Goal: Task Accomplishment & Management: Manage account settings

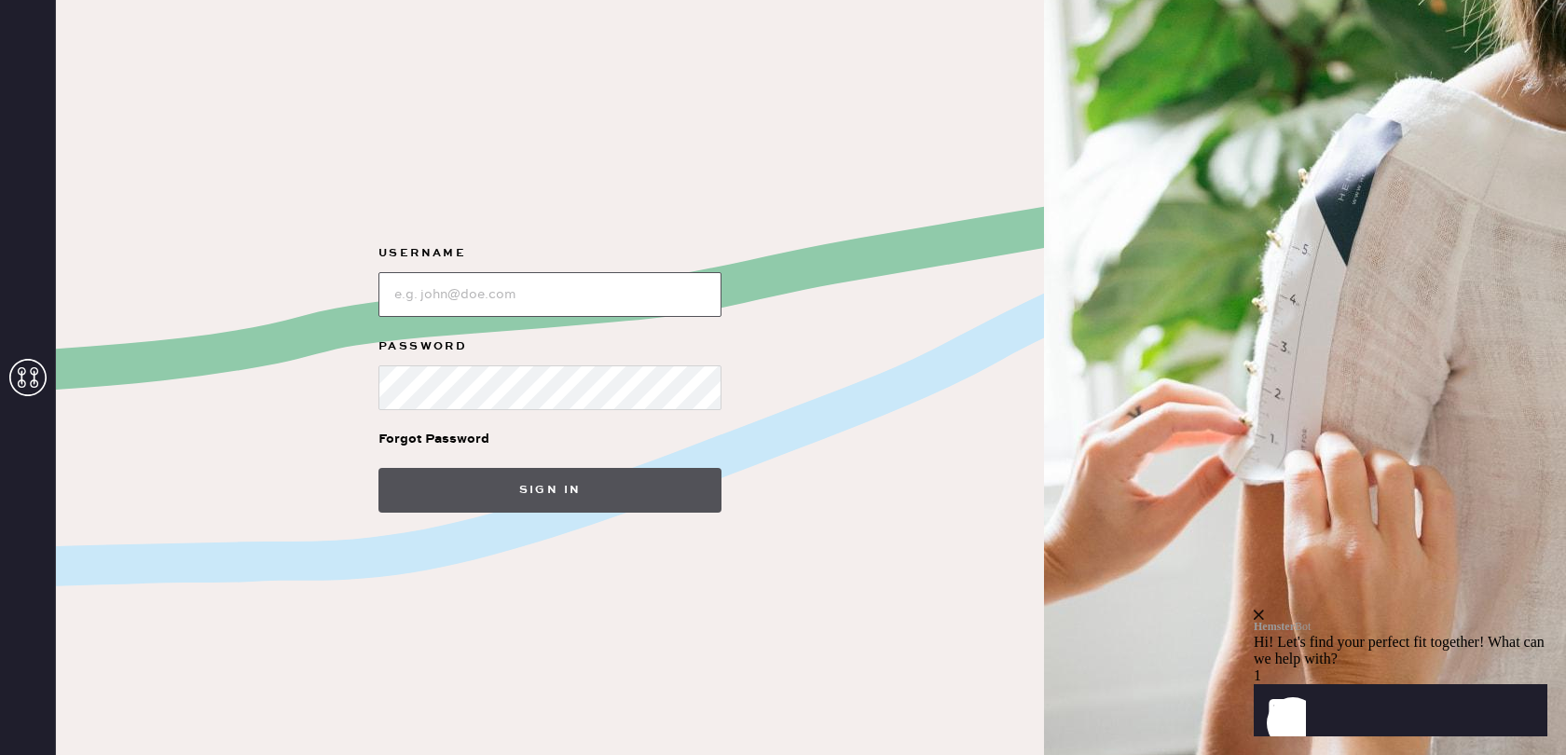
type input "[PERSON_NAME][EMAIL_ADDRESS][PERSON_NAME][DOMAIN_NAME]"
click at [651, 485] on button "Sign in" at bounding box center [549, 490] width 343 height 45
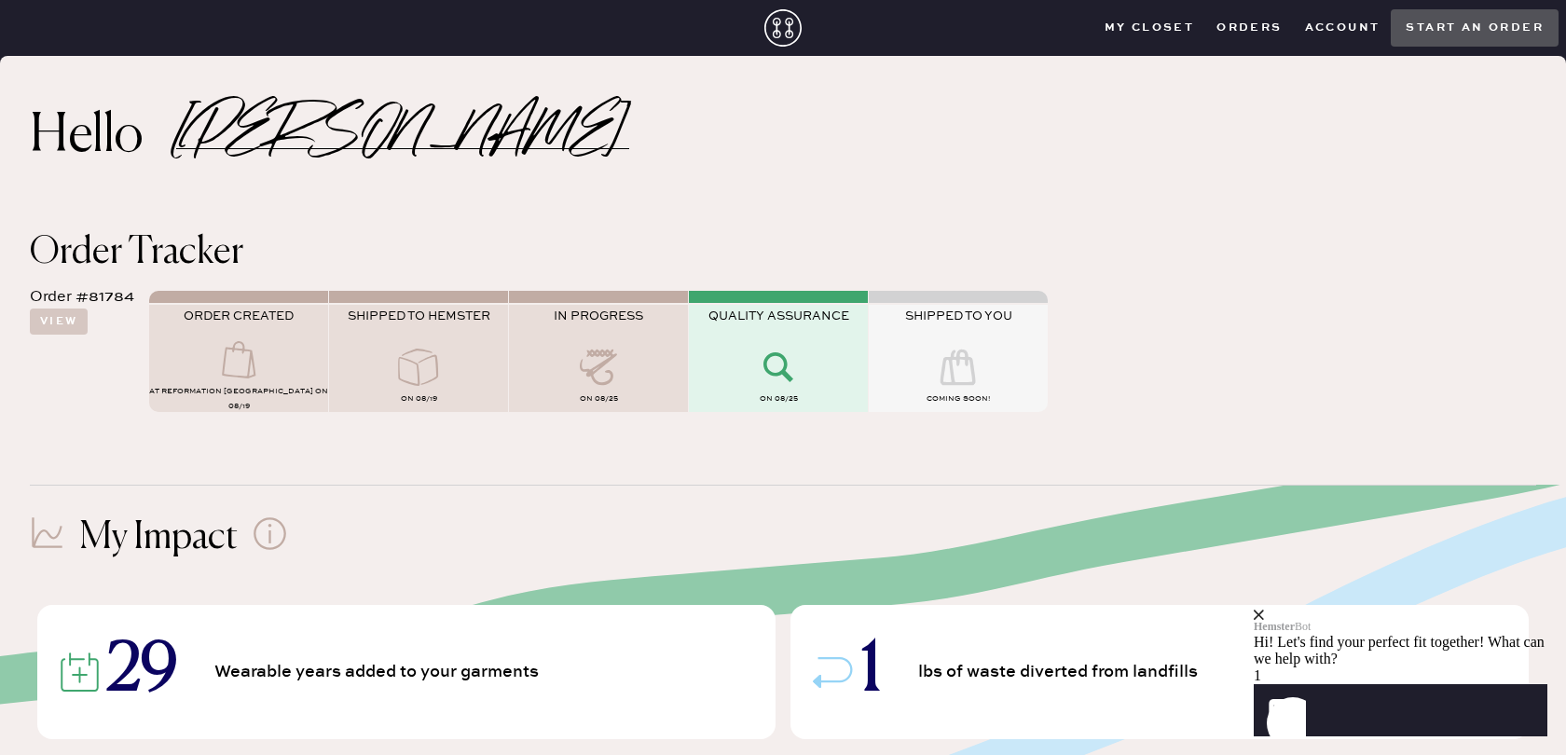
click at [1530, 609] on div "Hemster Bot Hi! Let's find your perfect fit together! What can we help with?" at bounding box center [1400, 638] width 294 height 58
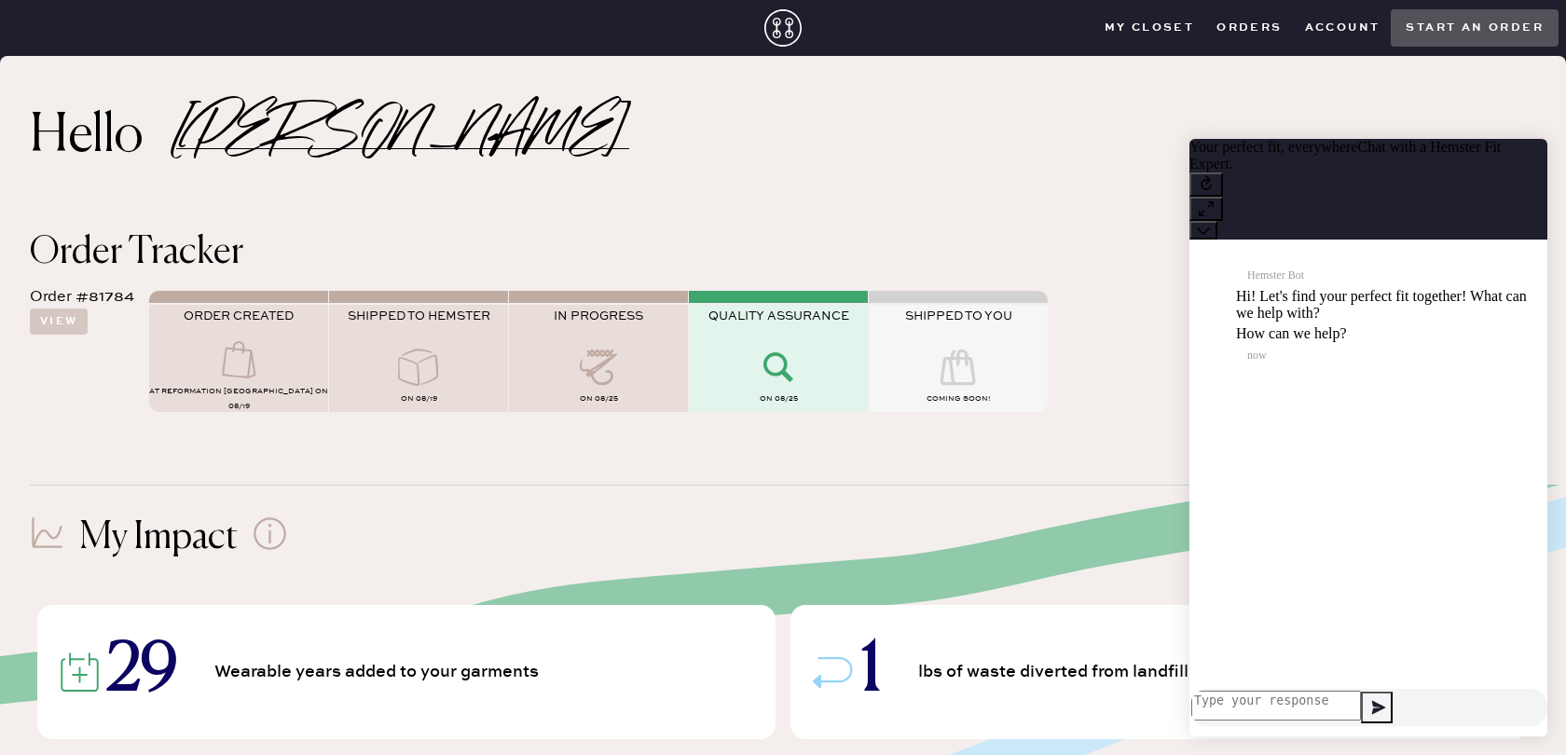
scroll to position [1, 0]
click at [1217, 221] on button at bounding box center [1203, 230] width 28 height 19
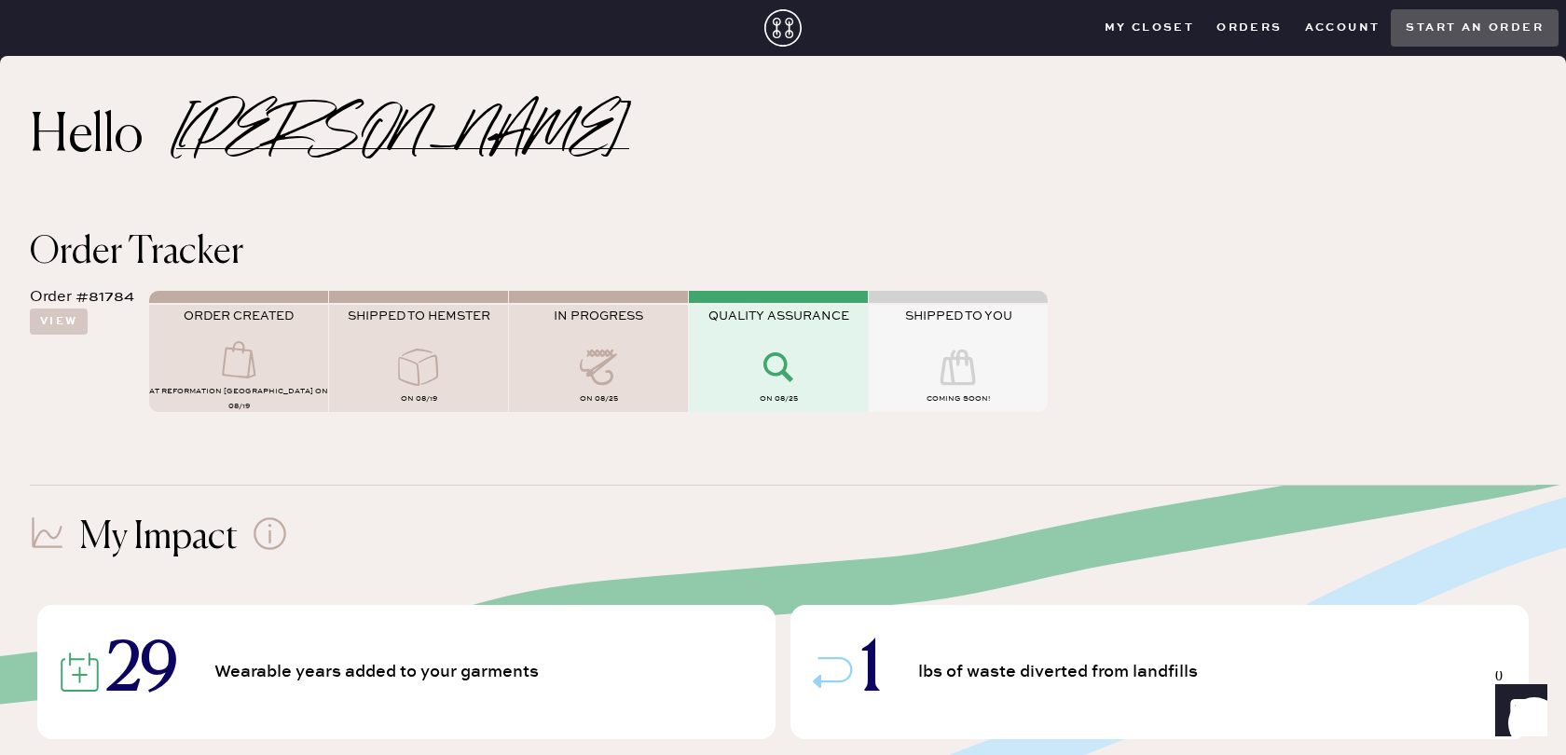
click at [962, 382] on use at bounding box center [957, 366] width 35 height 35
click at [804, 389] on div at bounding box center [778, 369] width 179 height 41
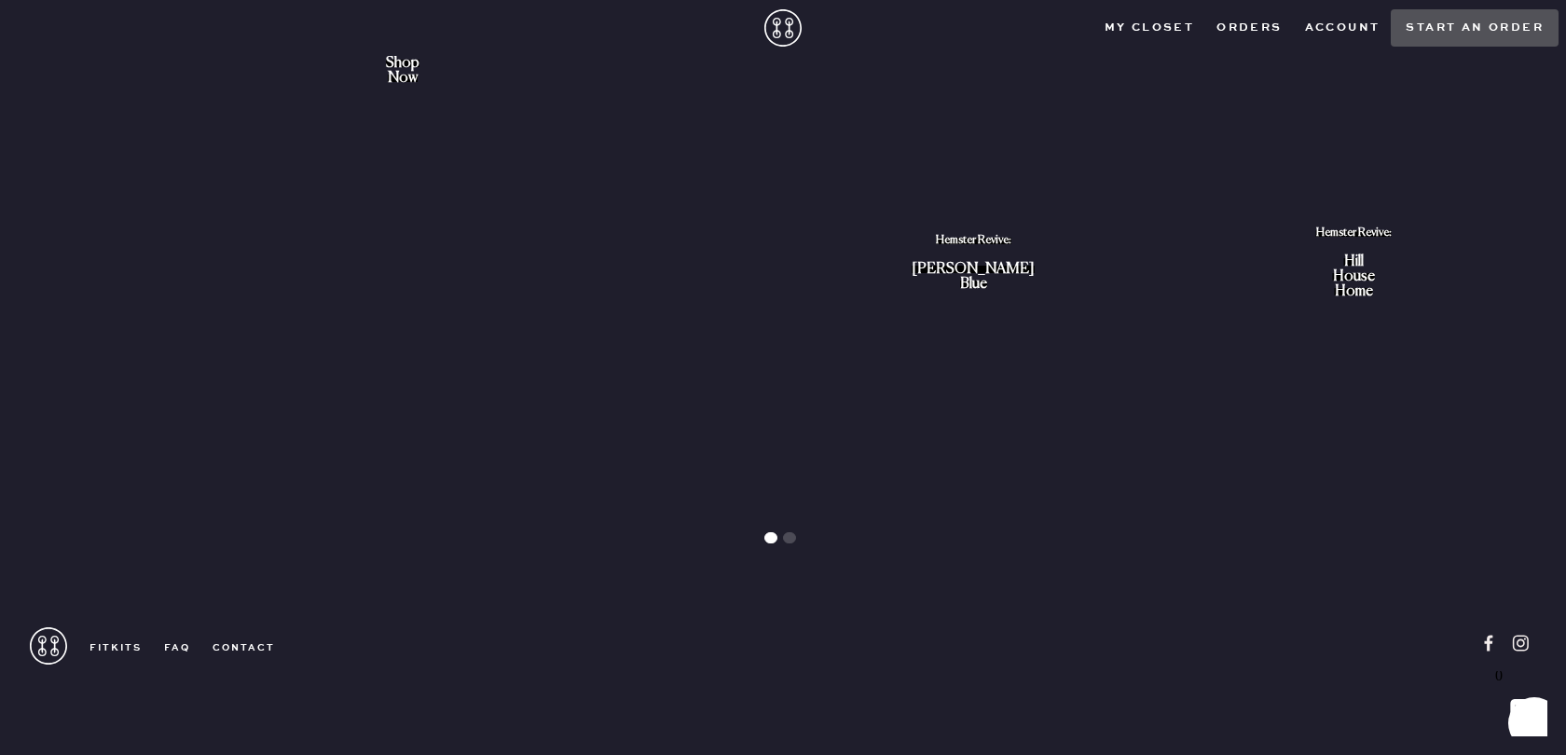
scroll to position [2202, 0]
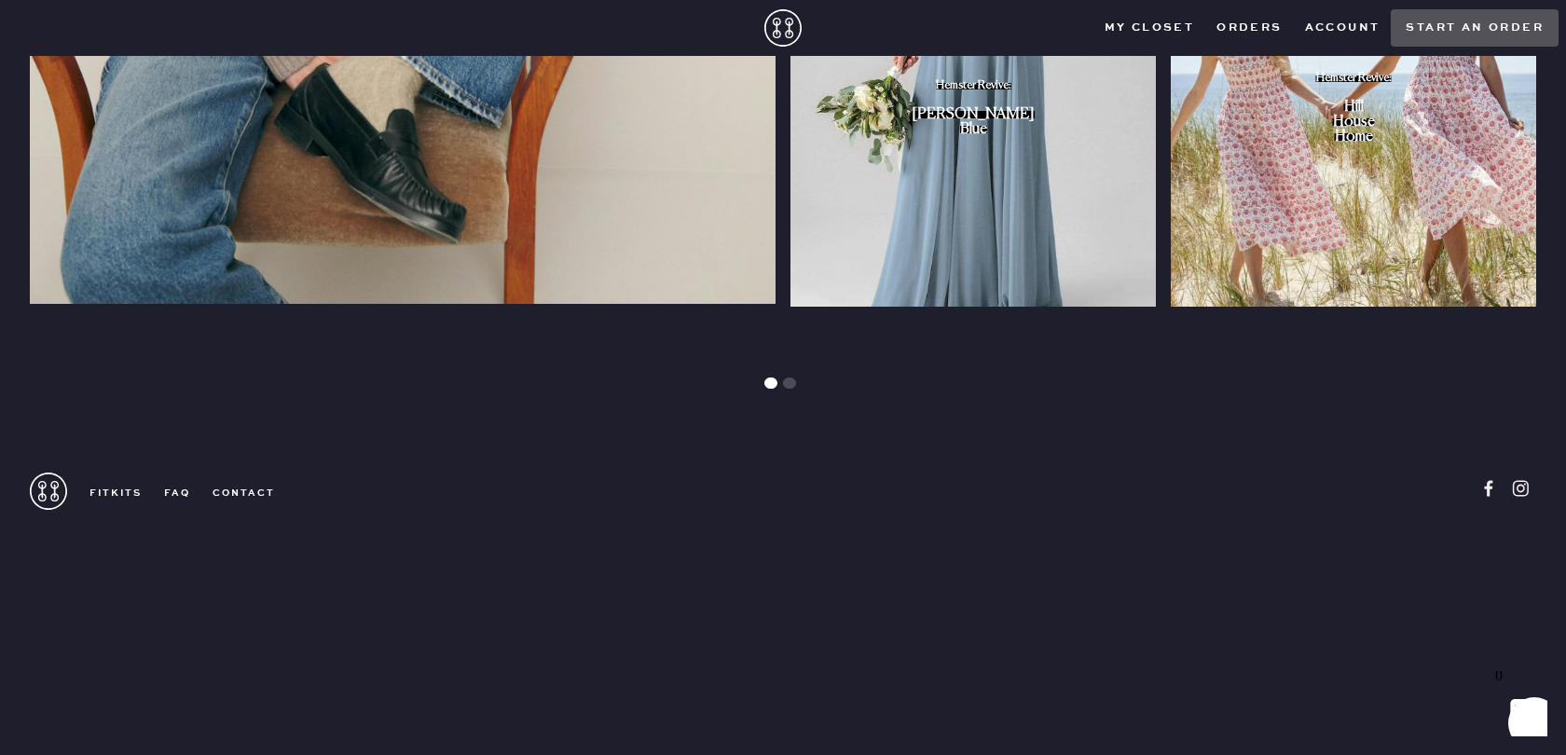
click at [1521, 714] on icon "Show" at bounding box center [1520, 710] width 21 height 22
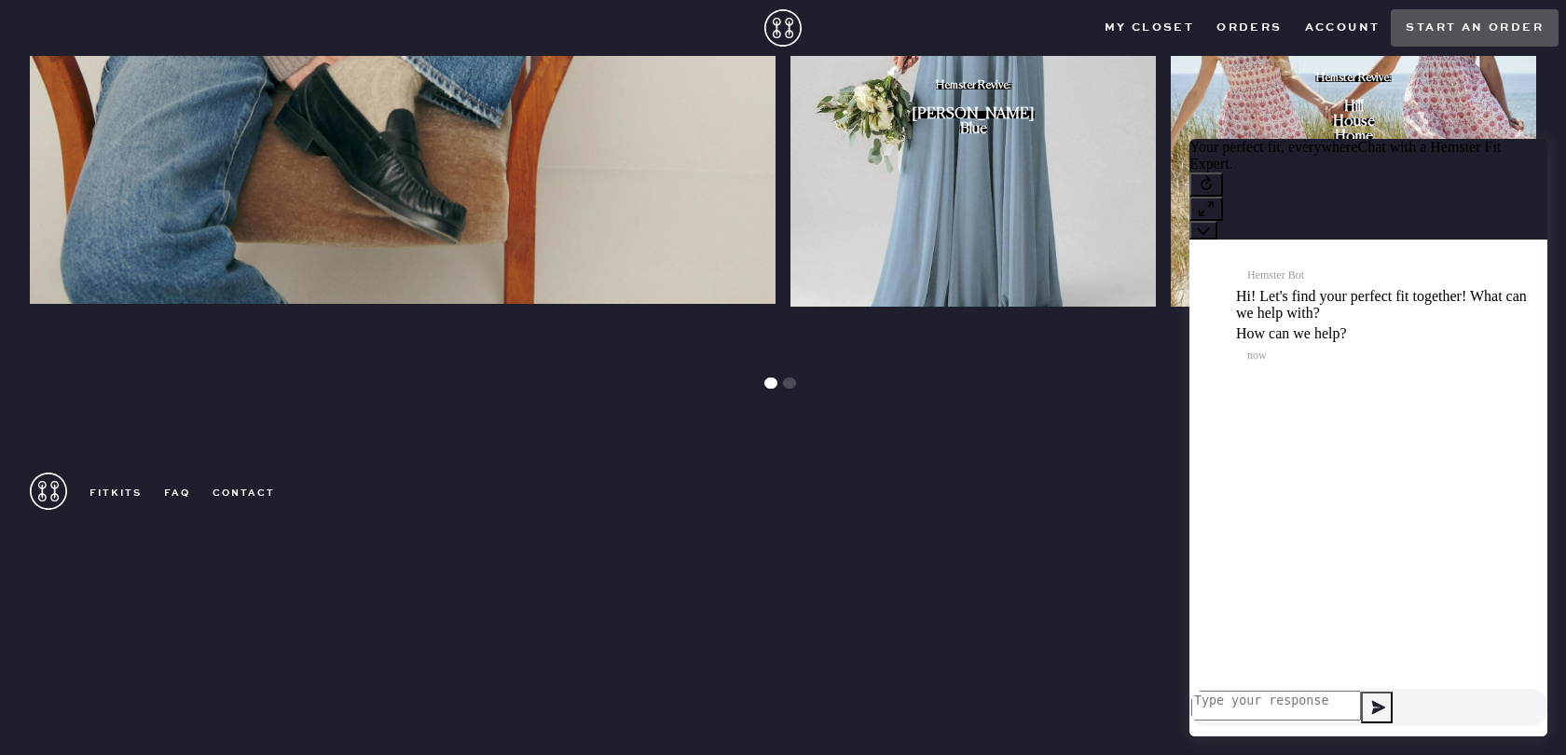
scroll to position [16, 0]
click at [1210, 224] on icon at bounding box center [1202, 230] width 13 height 13
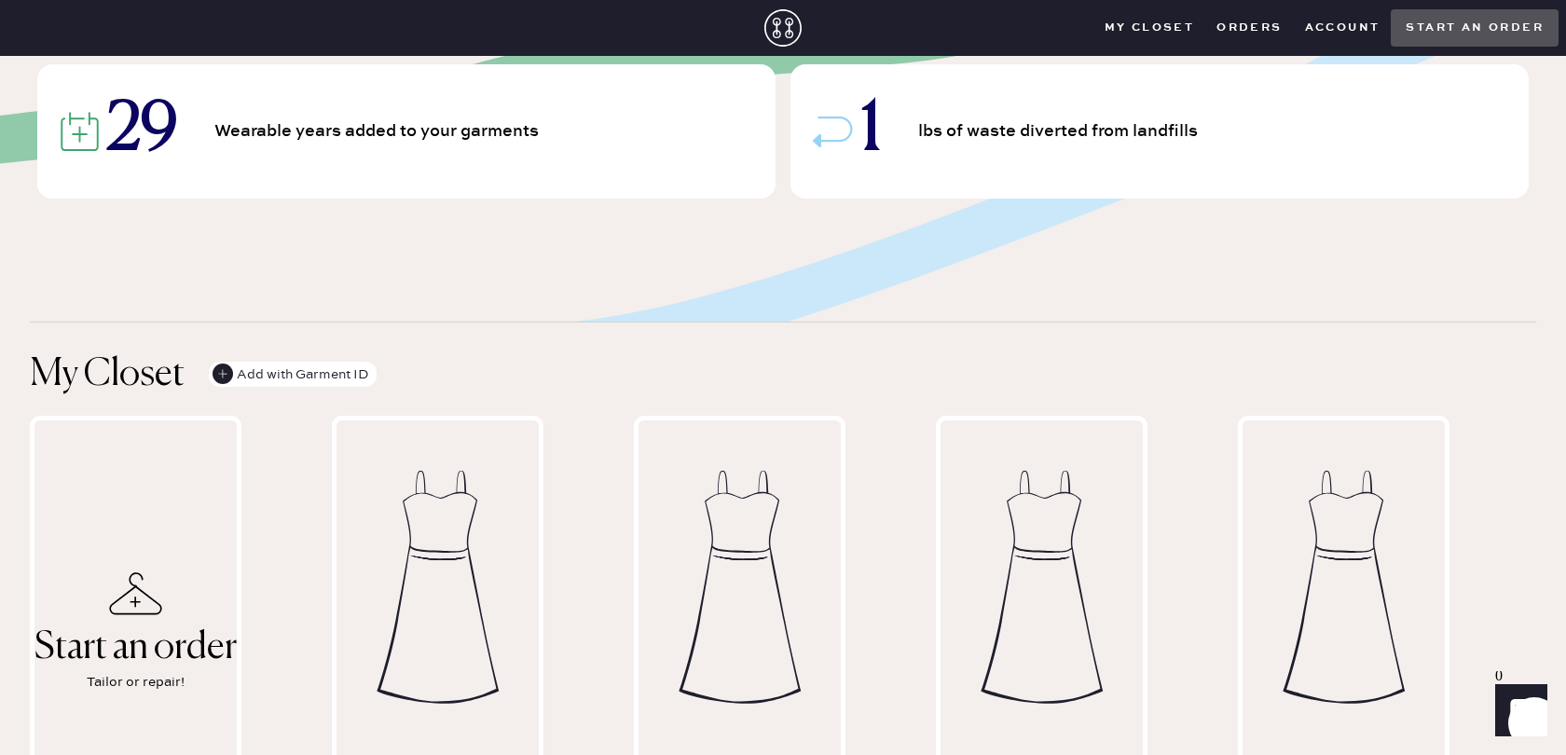
scroll to position [0, 0]
